Goal: Task Accomplishment & Management: Complete application form

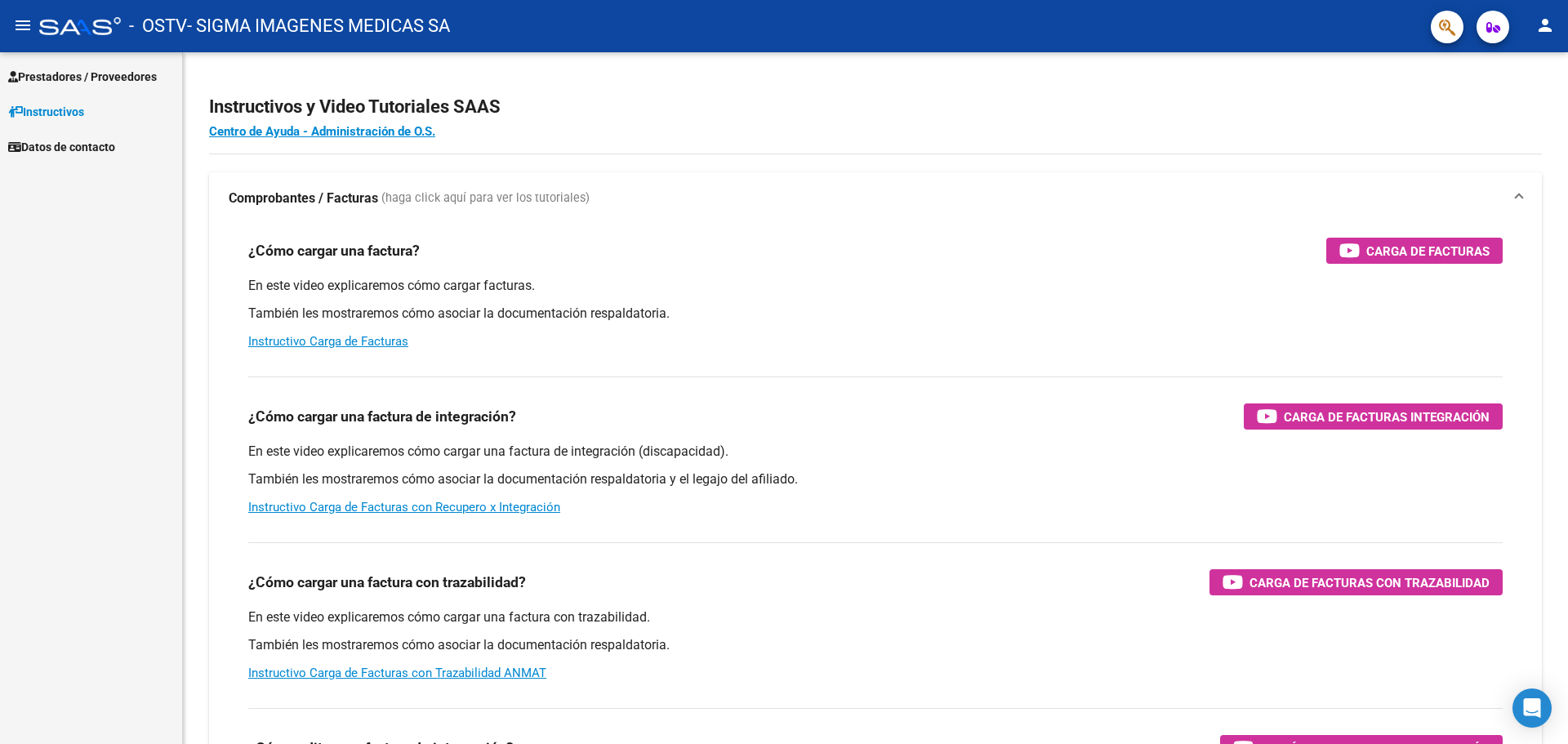
click at [55, 70] on span "Prestadores / Proveedores" at bounding box center [83, 77] width 149 height 18
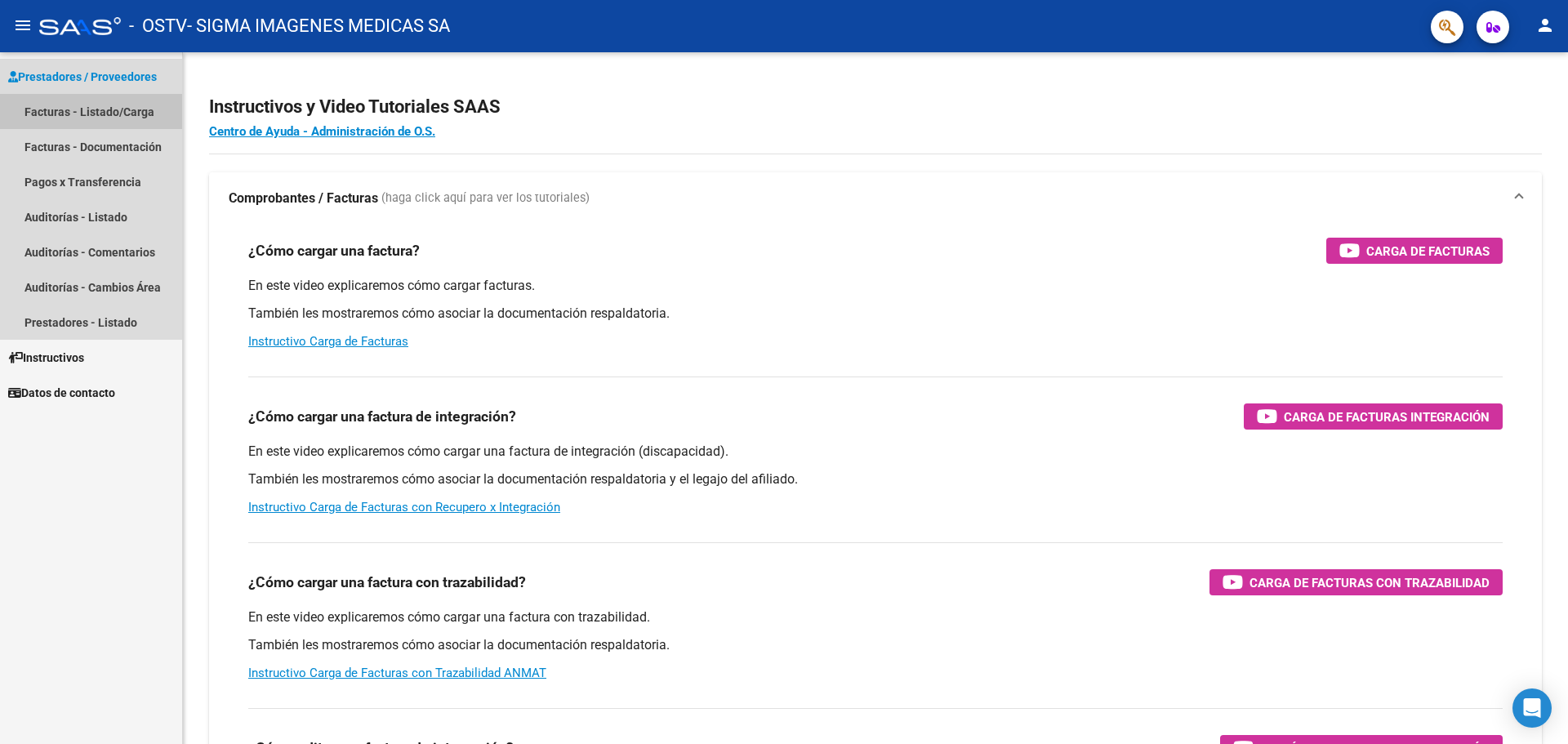
click at [55, 112] on link "Facturas - Listado/Carga" at bounding box center [91, 112] width 182 height 35
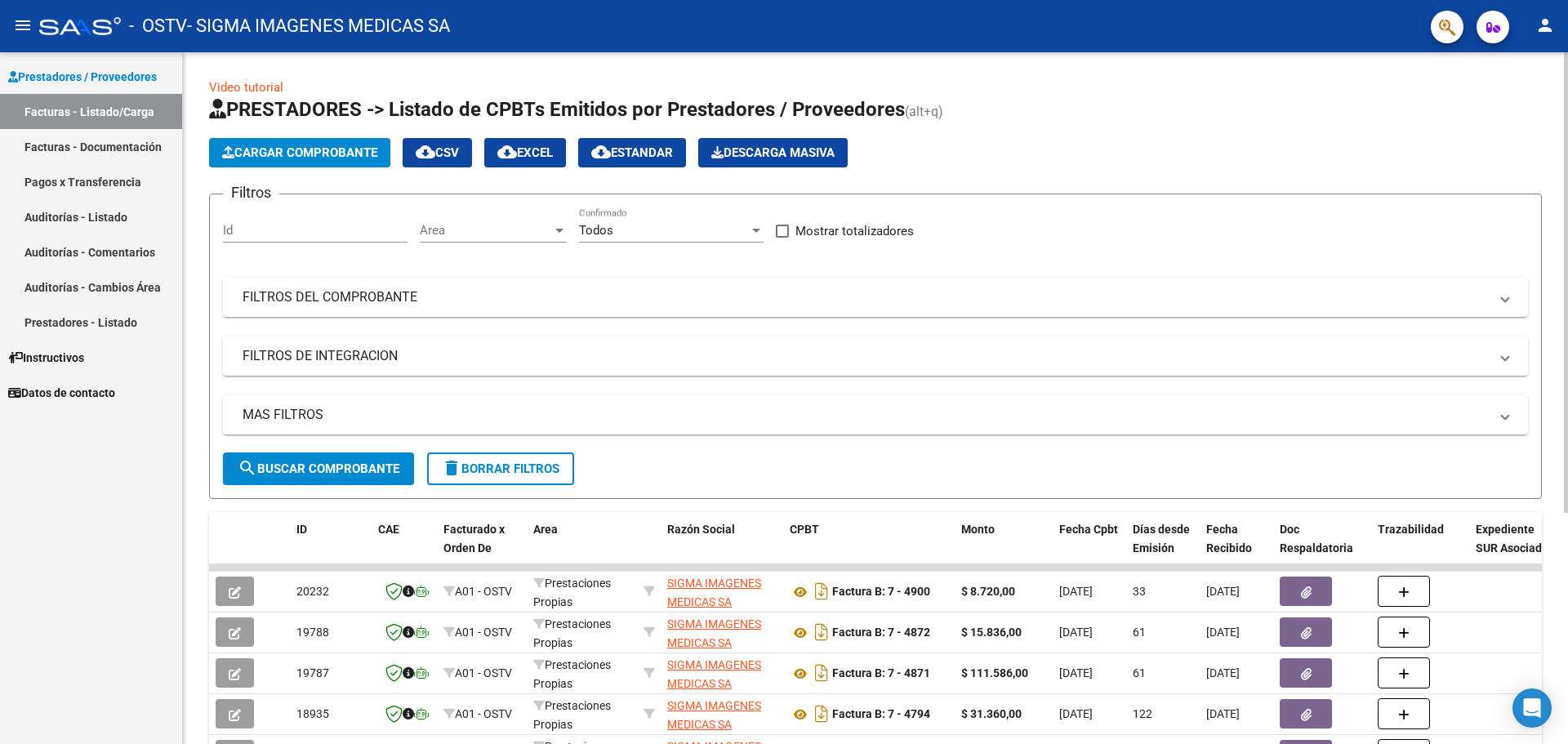
click at [262, 149] on span "Cargar Comprobante" at bounding box center [300, 153] width 155 height 15
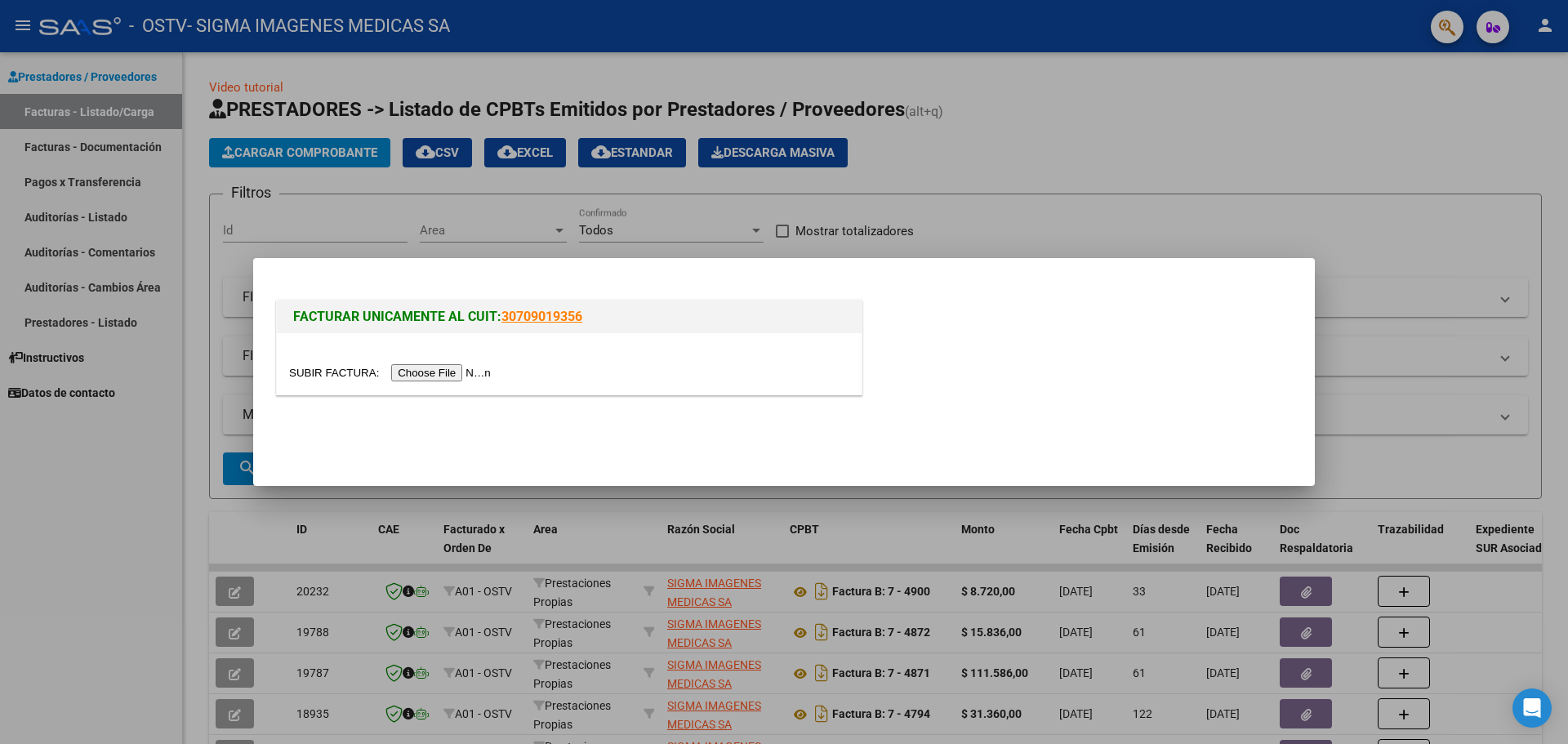
click at [442, 378] on input "file" at bounding box center [393, 373] width 207 height 17
click at [425, 370] on input "file" at bounding box center [393, 373] width 207 height 17
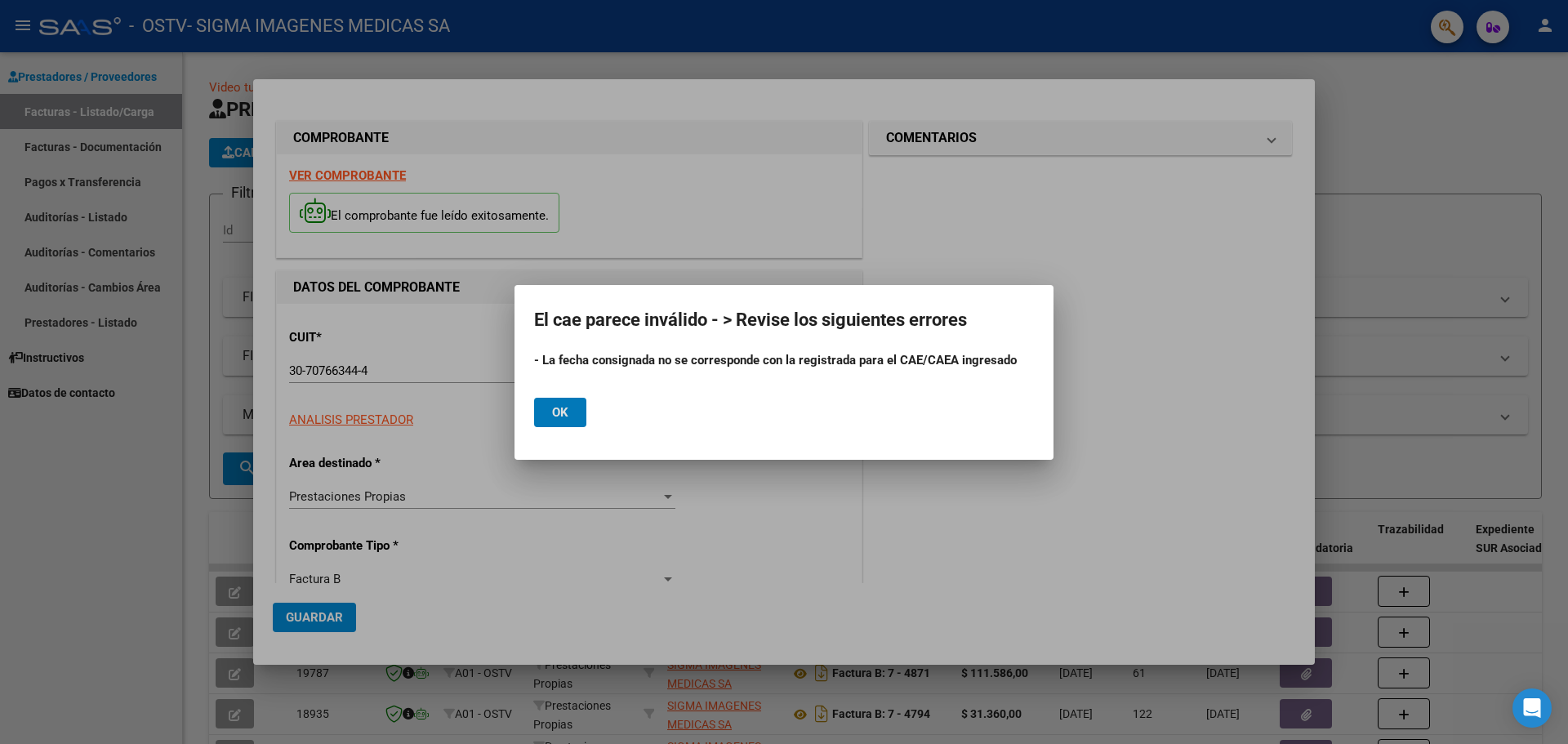
click at [534, 398] on button "Ok" at bounding box center [560, 413] width 52 height 30
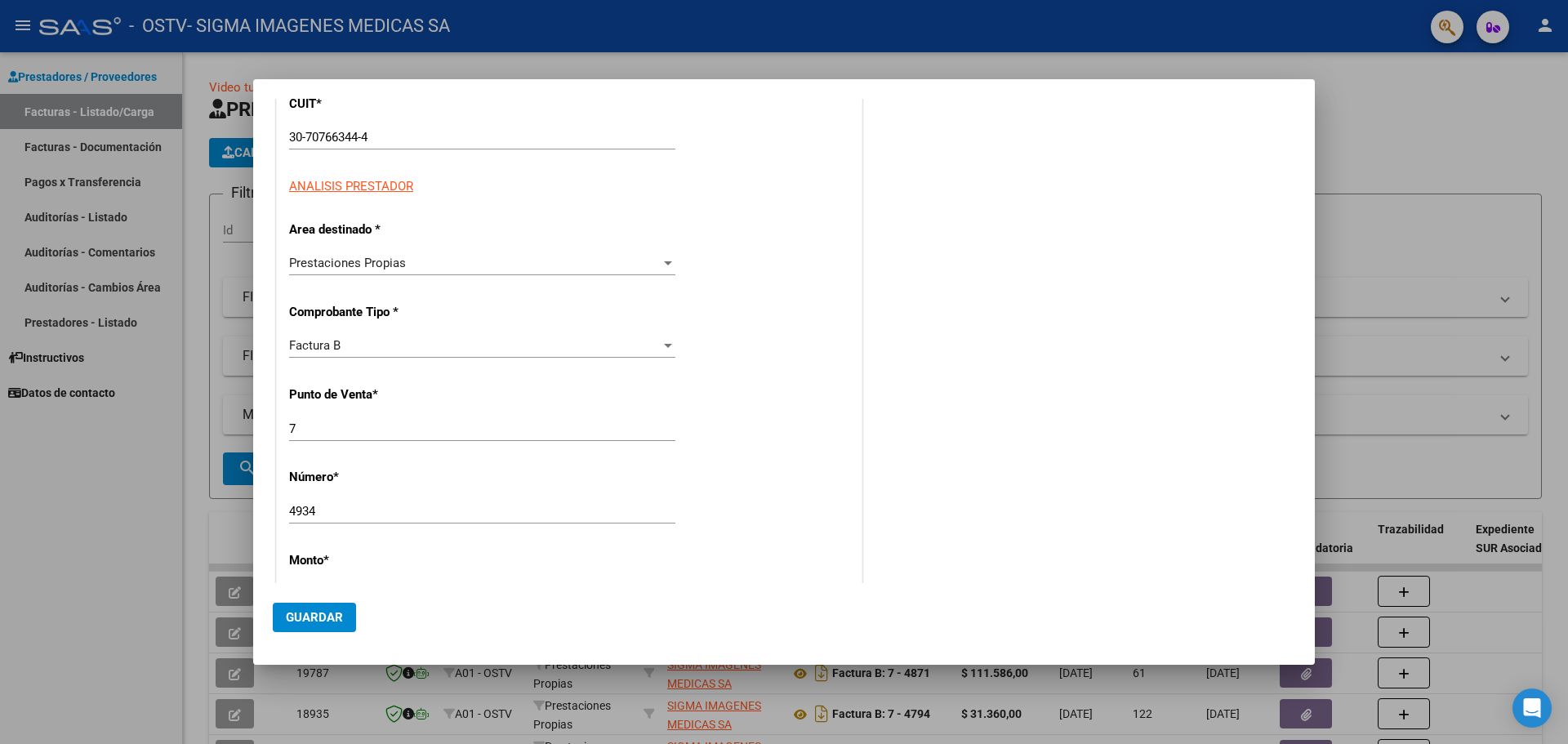
scroll to position [408, 0]
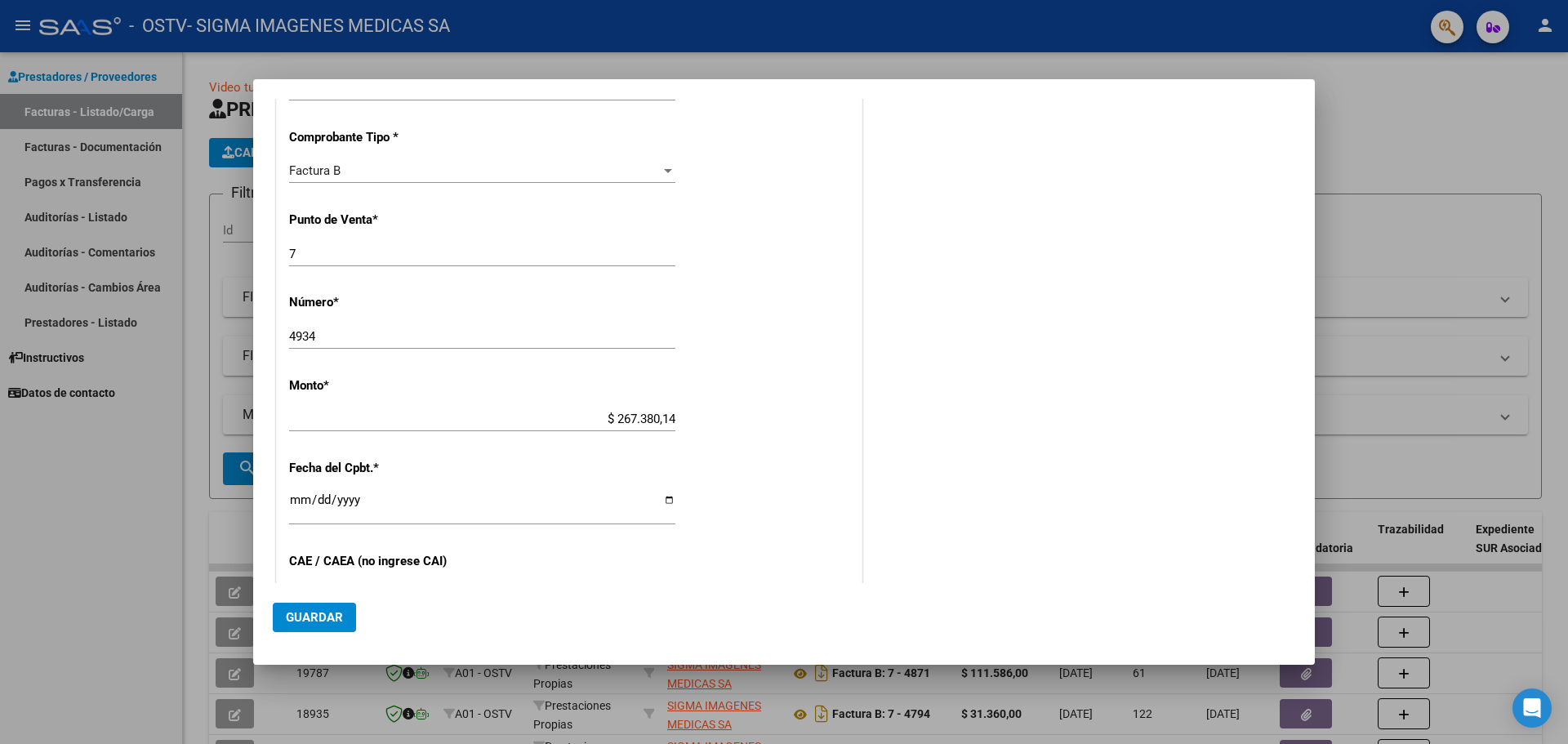
click at [661, 500] on input "[DATE]" at bounding box center [482, 507] width 386 height 26
type input "[DATE]"
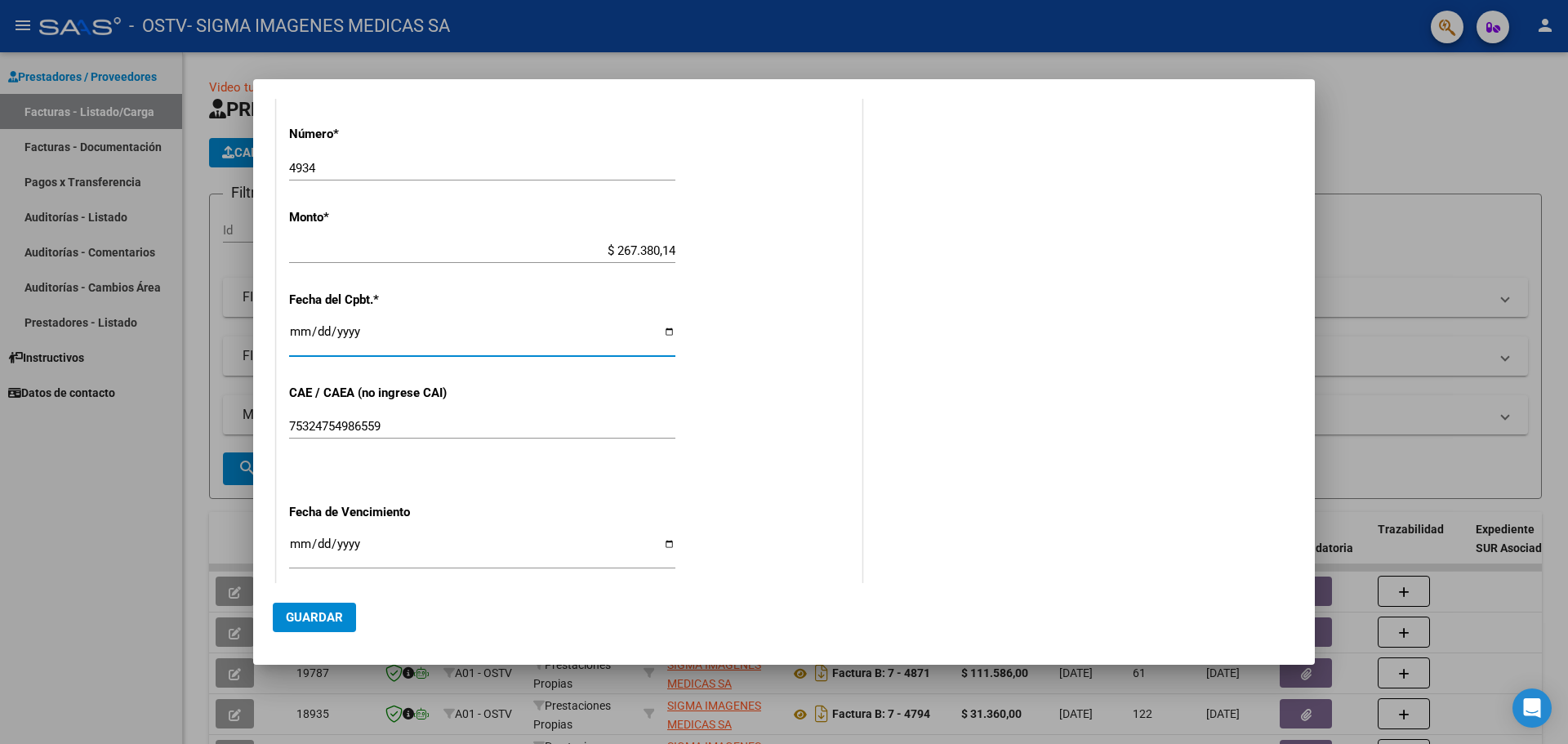
scroll to position [514, 0]
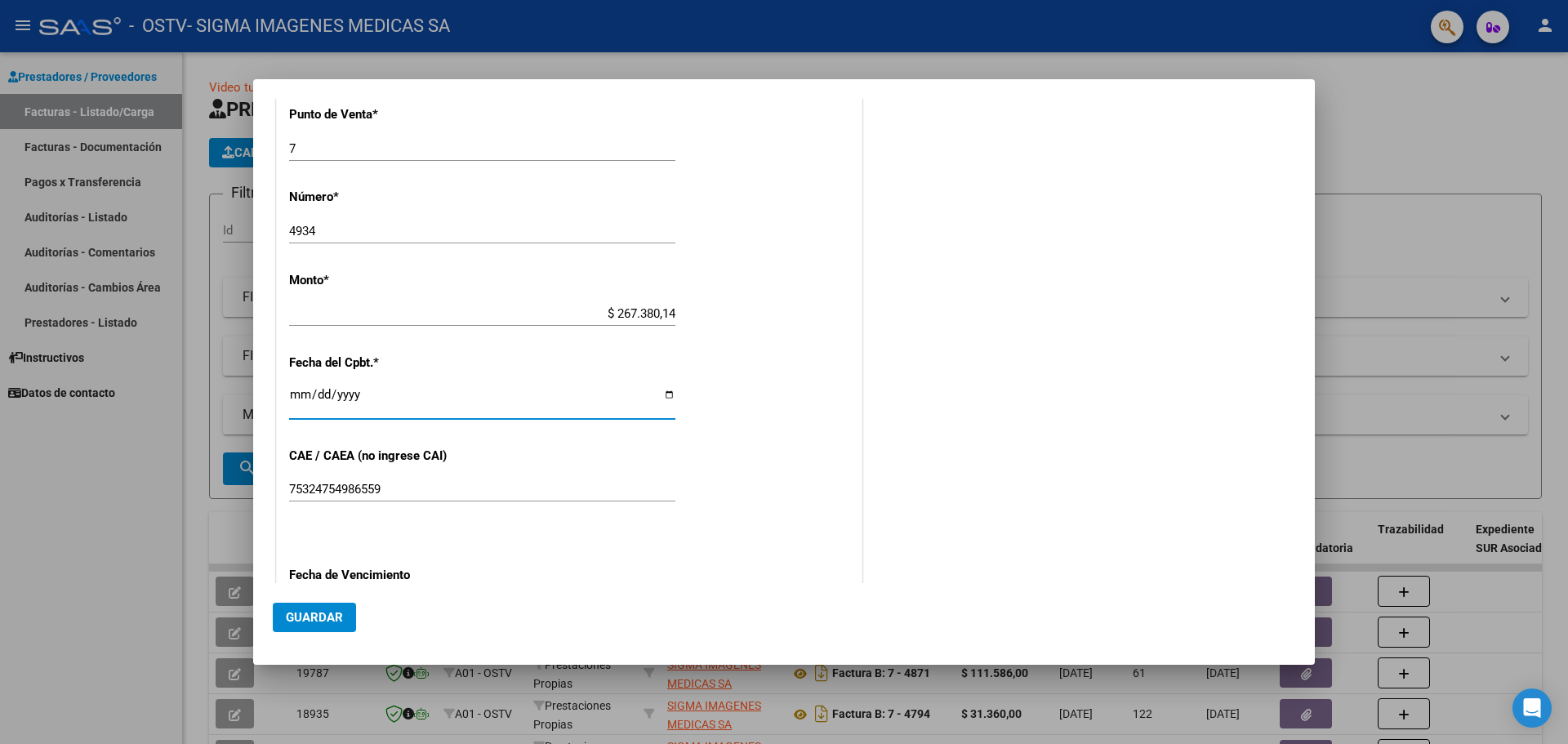
click at [309, 618] on span "Guardar" at bounding box center [314, 618] width 57 height 15
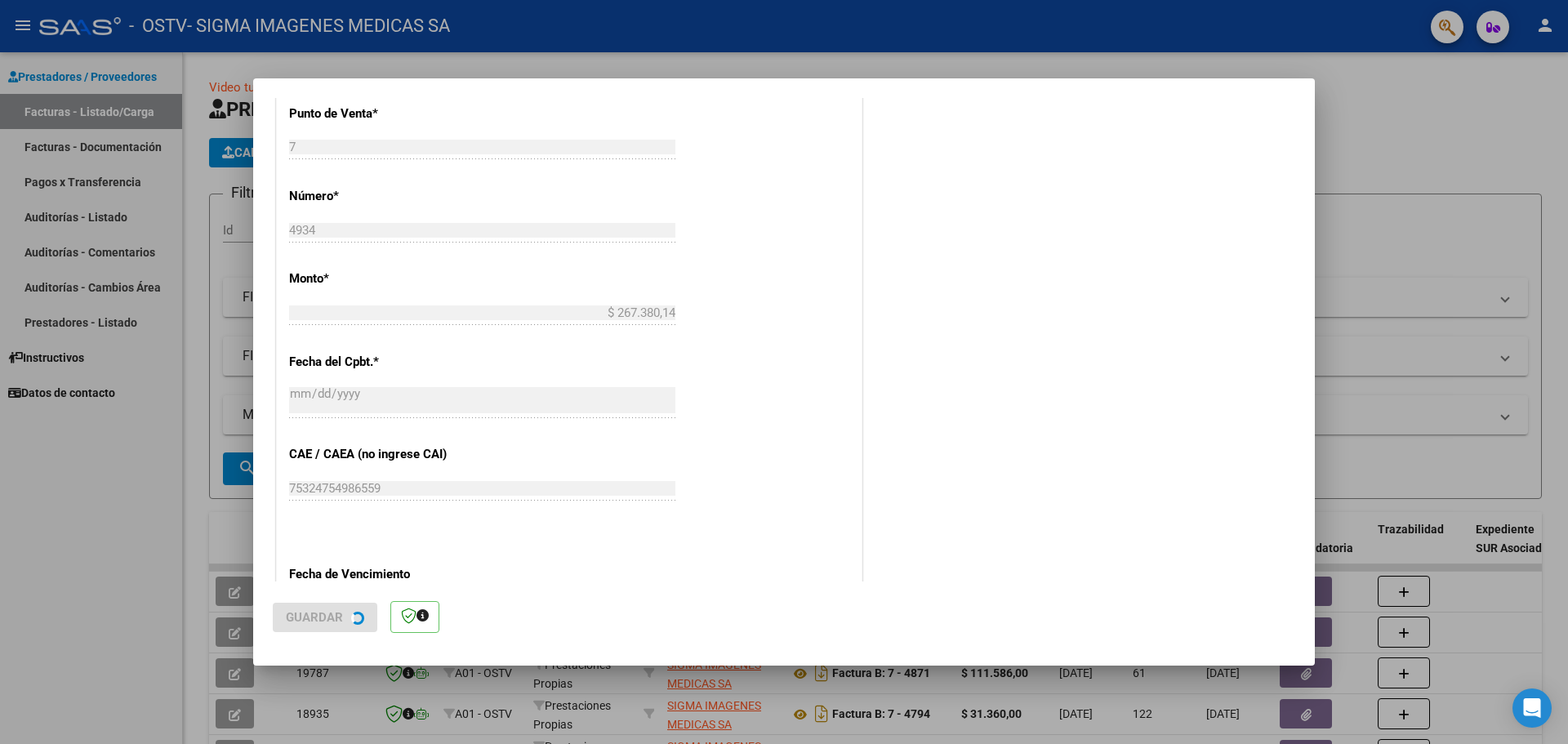
scroll to position [0, 0]
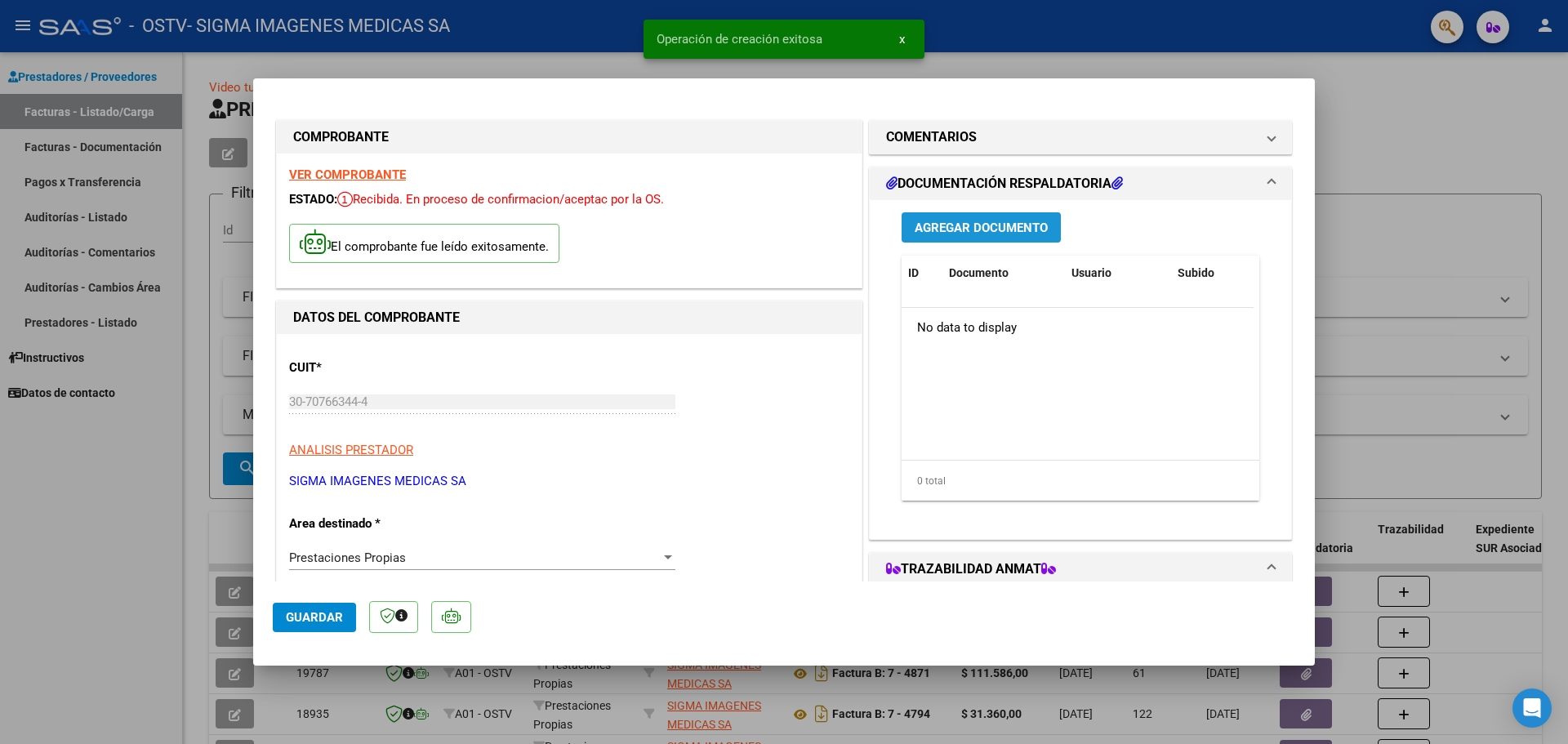
click at [989, 222] on span "Agregar Documento" at bounding box center [981, 228] width 133 height 15
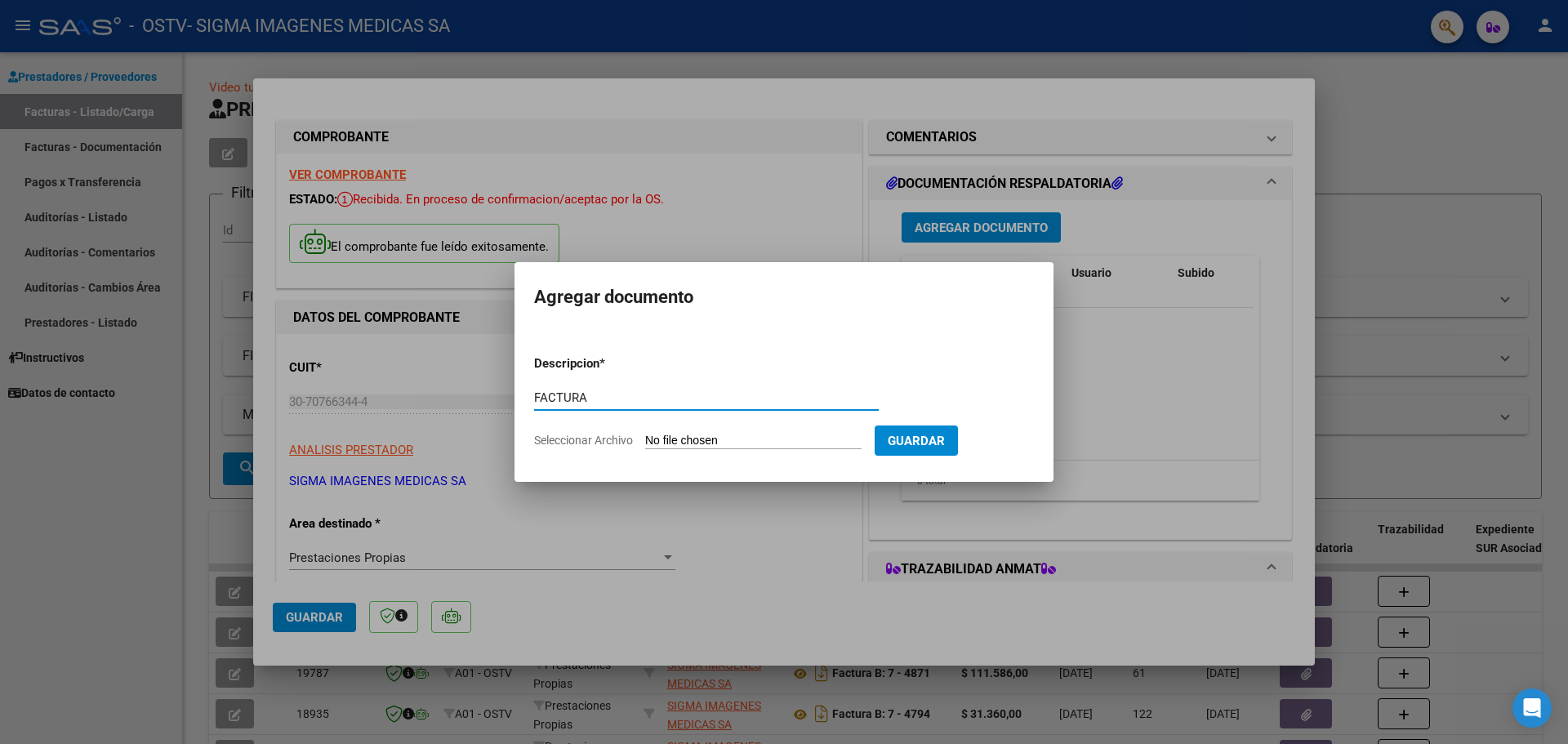
type input "FACTURA"
click at [727, 435] on input "Seleccionar Archivo" at bounding box center [754, 441] width 217 height 16
type input "C:\fakepath\B-0007-00004934.pdf"
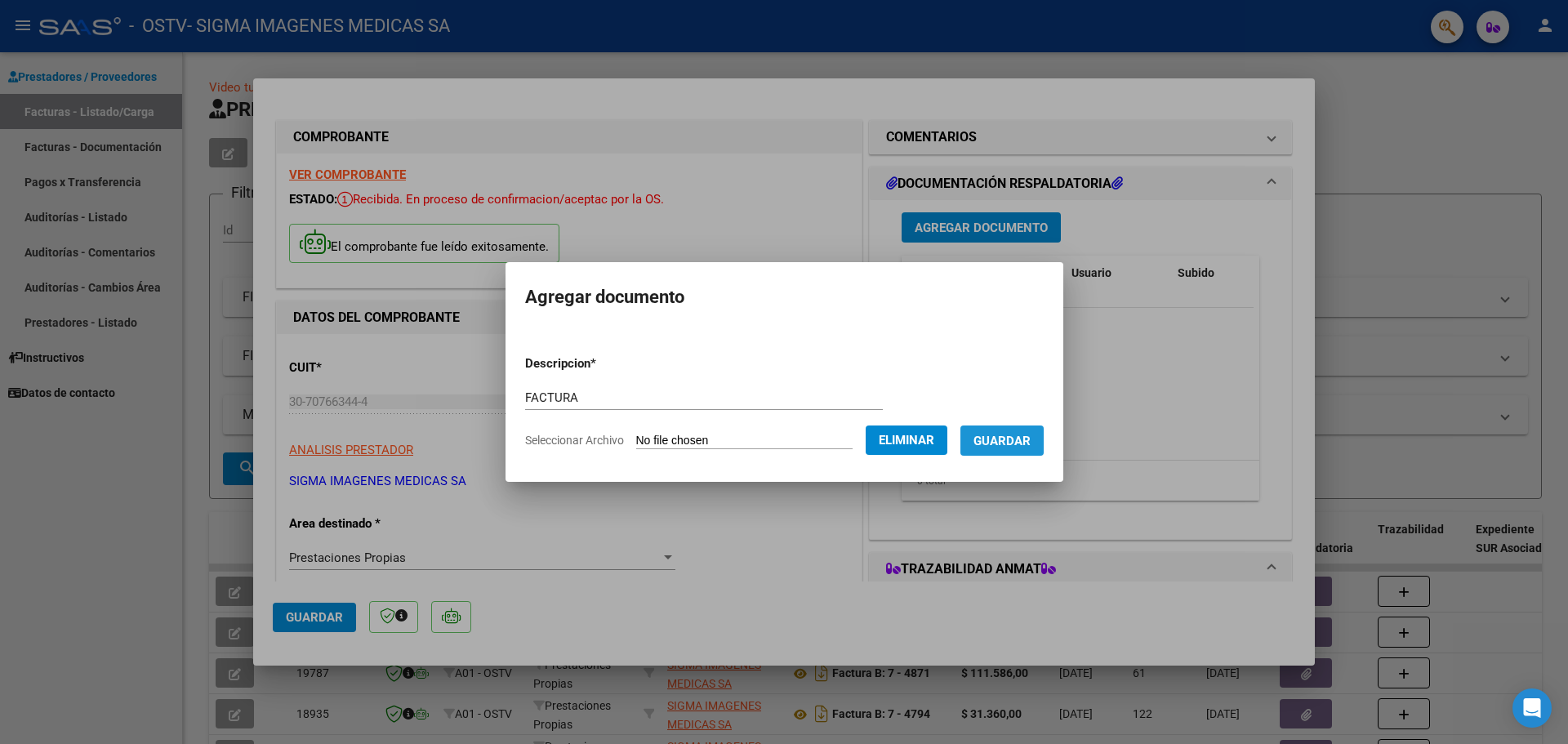
click at [1023, 443] on span "Guardar" at bounding box center [1002, 441] width 57 height 15
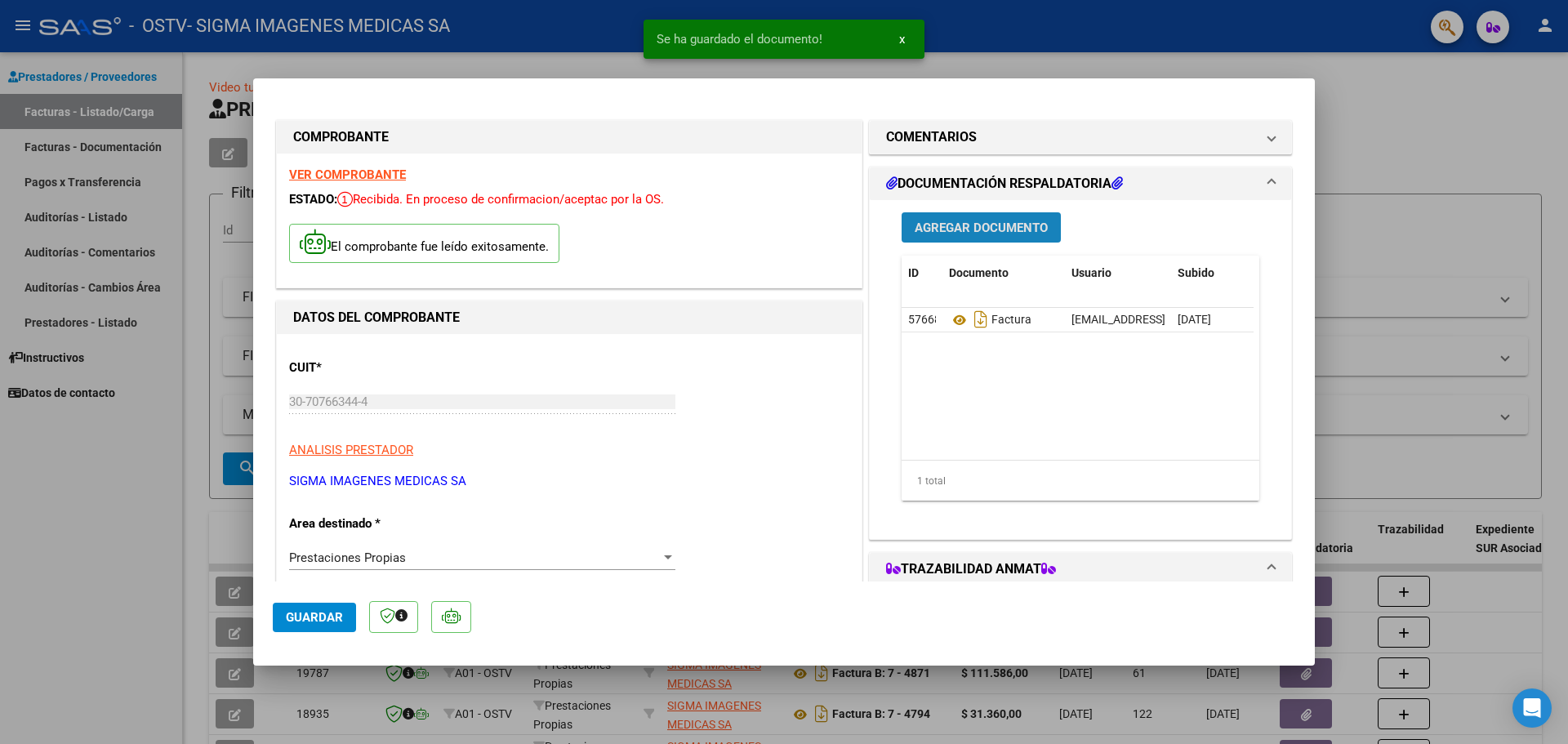
click at [965, 231] on span "Agregar Documento" at bounding box center [981, 228] width 133 height 15
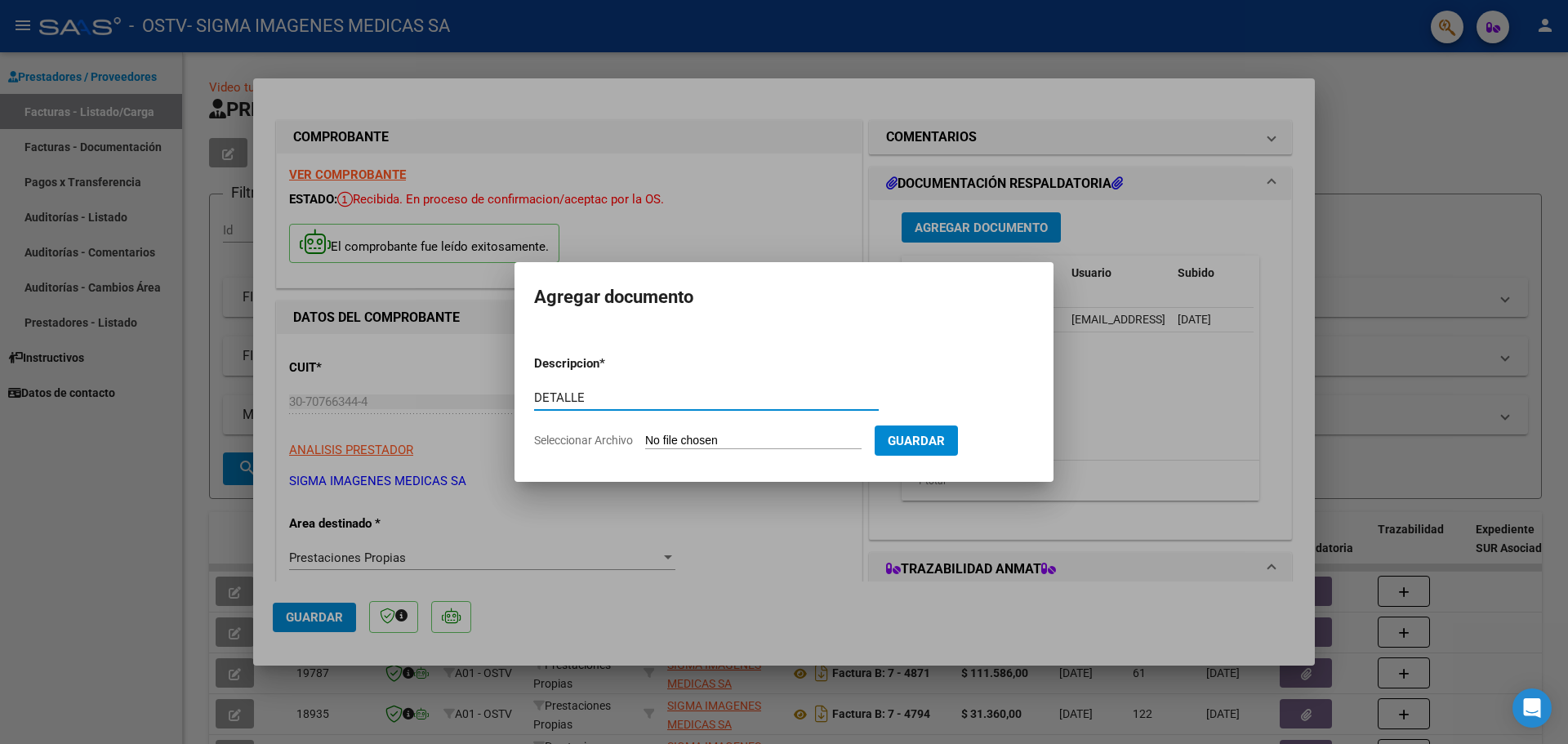
type input "DETALLE"
click at [775, 434] on input "Seleccionar Archivo" at bounding box center [754, 441] width 217 height 16
click at [932, 436] on span "Guardar" at bounding box center [916, 441] width 57 height 15
click at [715, 441] on input "Seleccionar Archivo" at bounding box center [754, 441] width 217 height 16
type input "C:\fakepath\DETALLE PRESTACIONES.pdf"
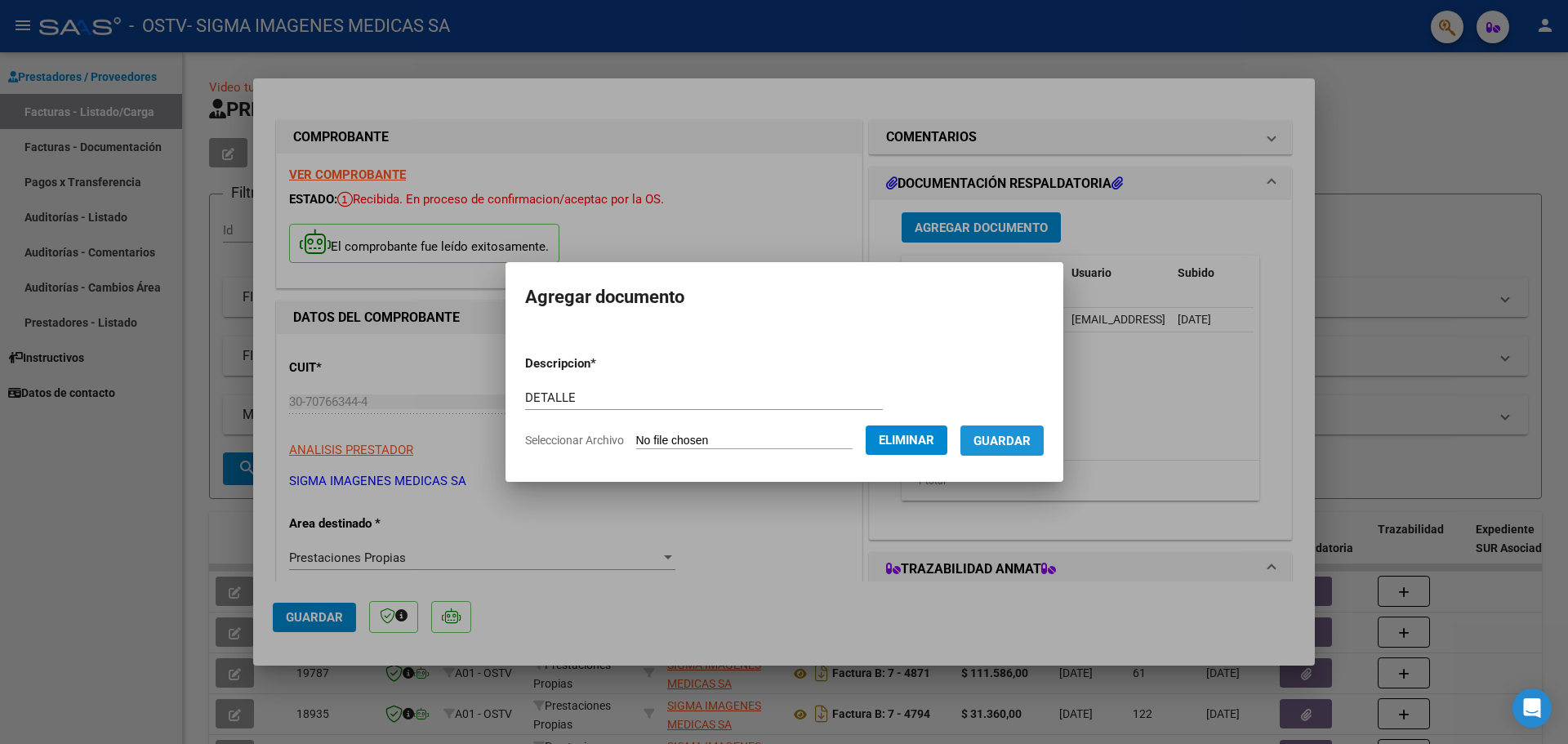
click at [1018, 442] on span "Guardar" at bounding box center [1002, 441] width 57 height 15
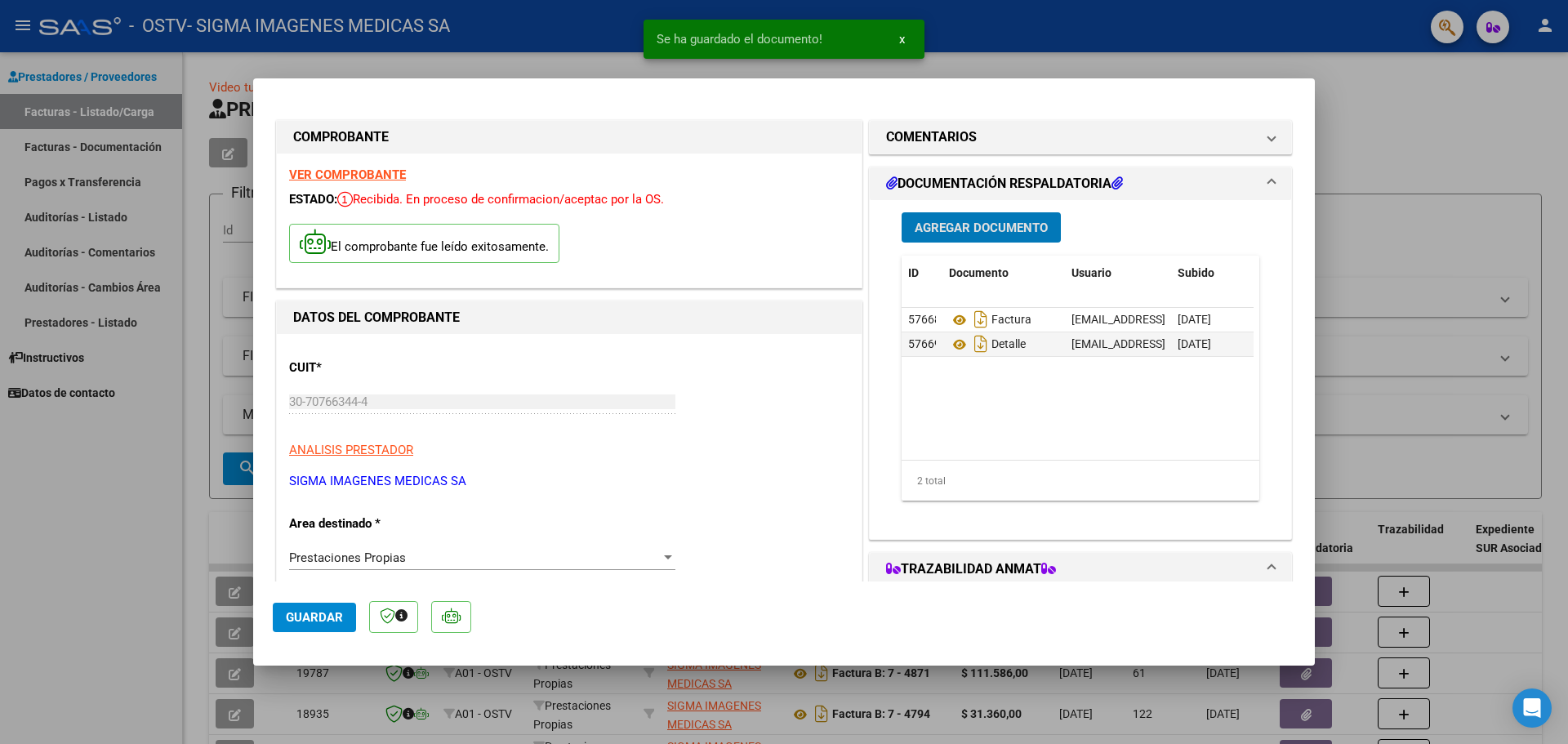
click at [998, 231] on span "Agregar Documento" at bounding box center [981, 228] width 133 height 15
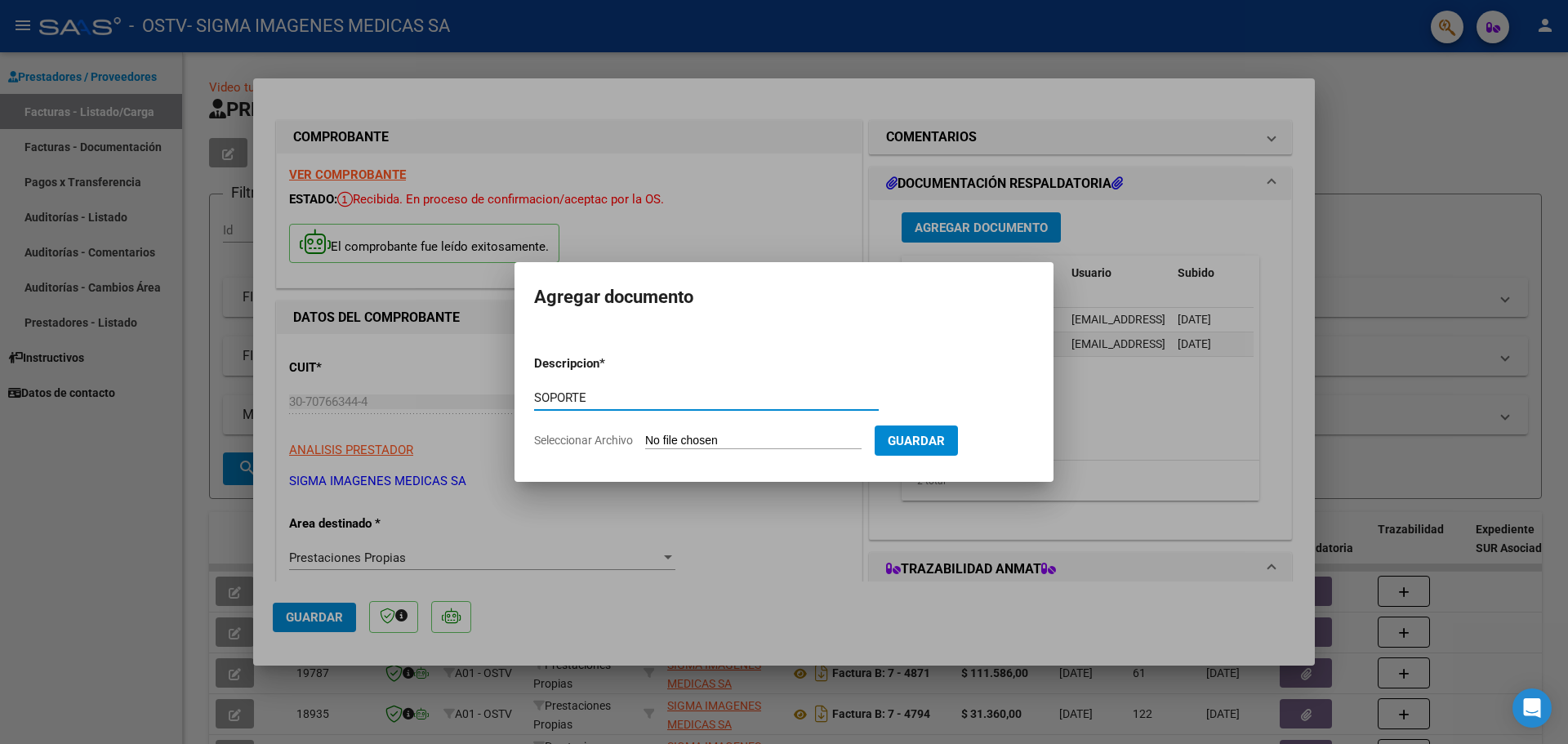
type input "SOPORTE"
click at [691, 436] on input "Seleccionar Archivo" at bounding box center [754, 441] width 217 height 16
type input "C:\fakepath\SOPORTE PRESTACIONES.pdf"
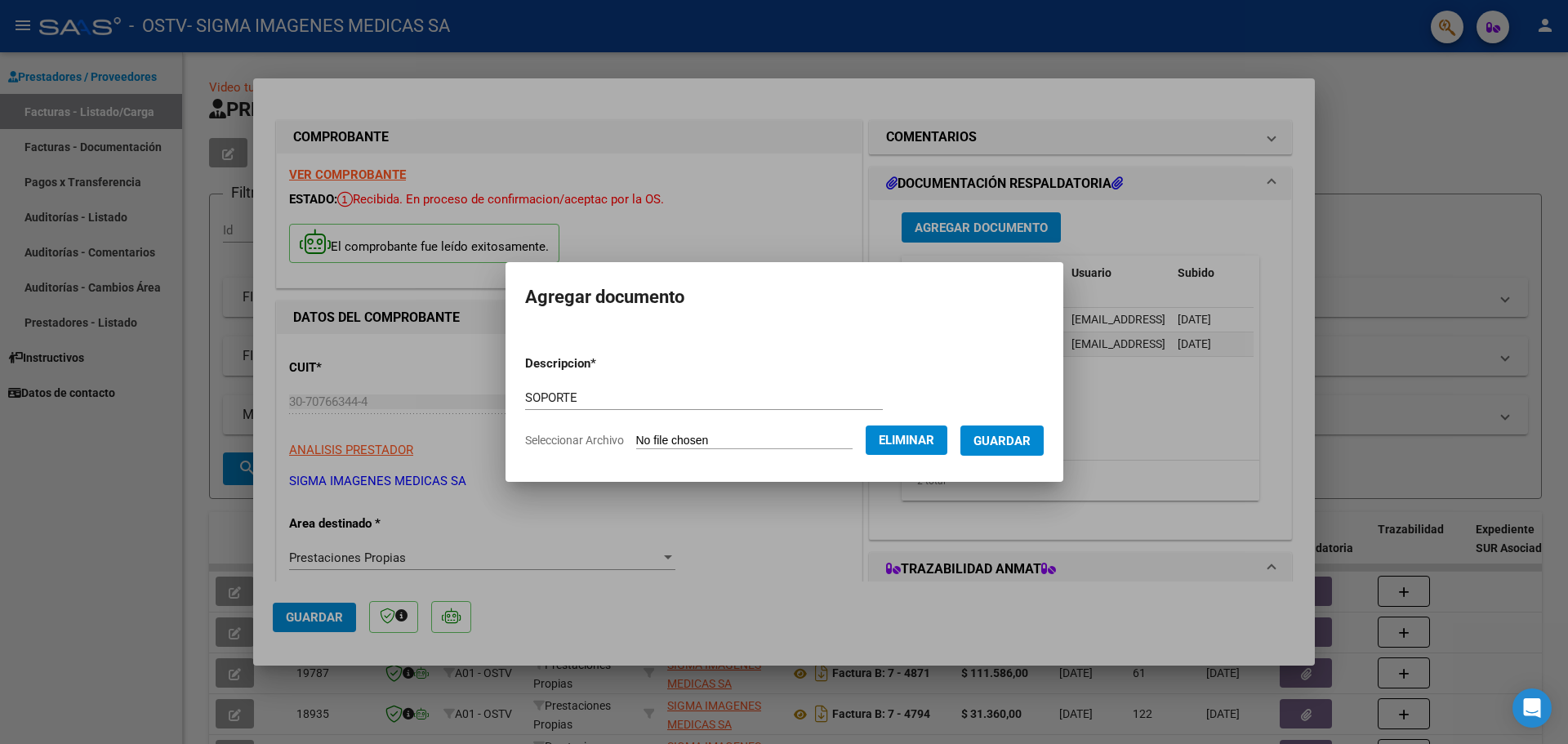
click at [1018, 444] on span "Guardar" at bounding box center [1002, 441] width 57 height 15
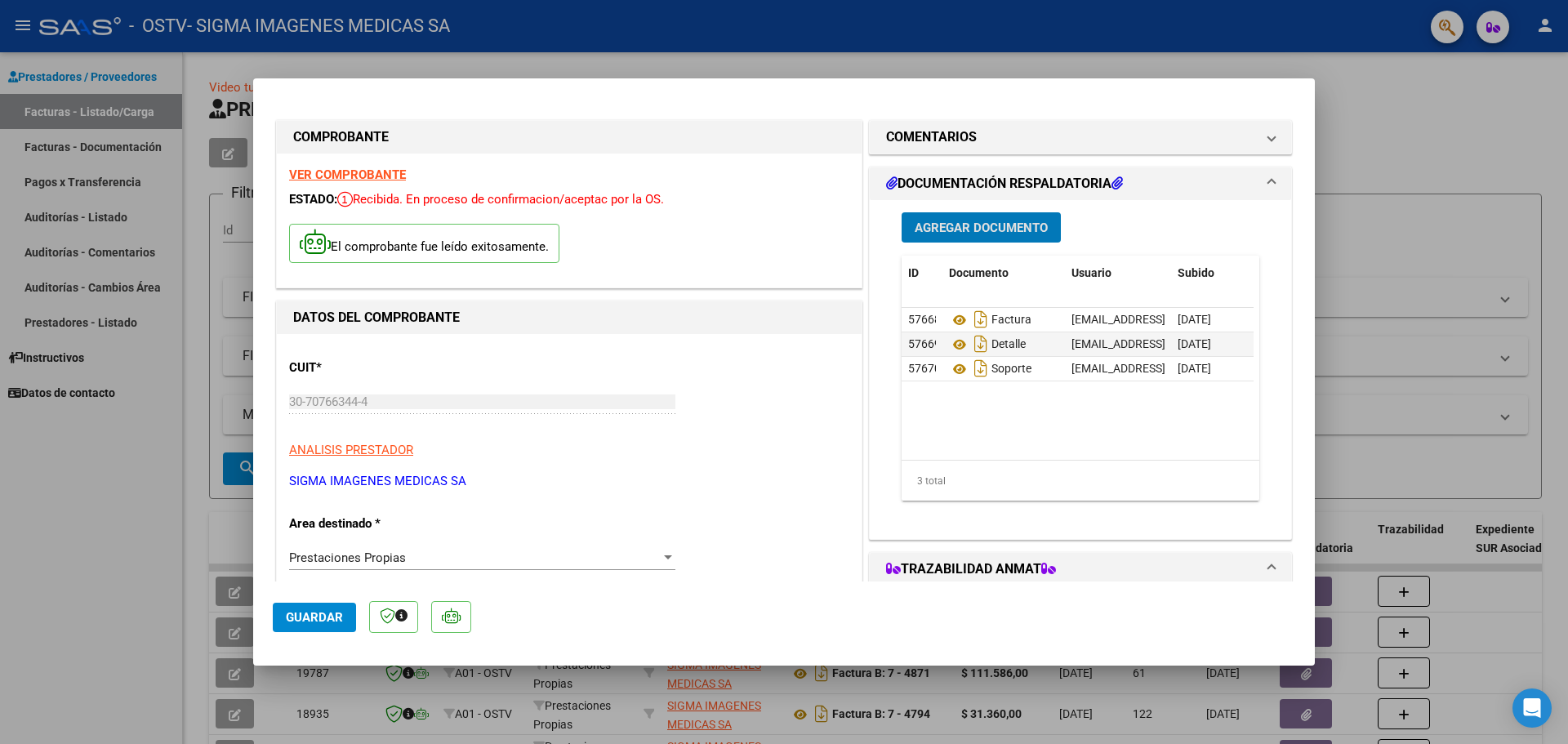
click at [336, 614] on span "Guardar" at bounding box center [314, 618] width 57 height 15
click at [1400, 136] on div at bounding box center [784, 372] width 1568 height 744
type input "$ 0,00"
